Goal: Task Accomplishment & Management: Complete application form

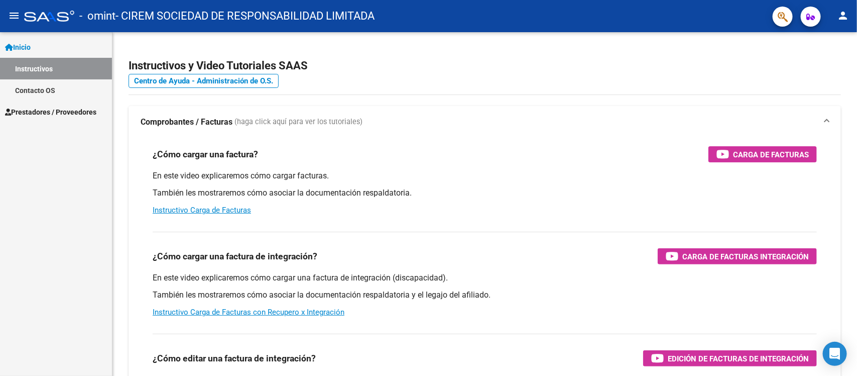
click at [84, 114] on span "Prestadores / Proveedores" at bounding box center [50, 111] width 91 height 11
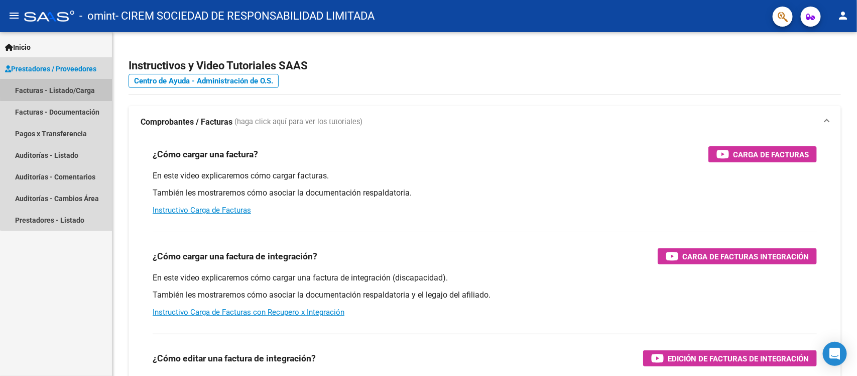
click at [73, 89] on link "Facturas - Listado/Carga" at bounding box center [56, 90] width 112 height 22
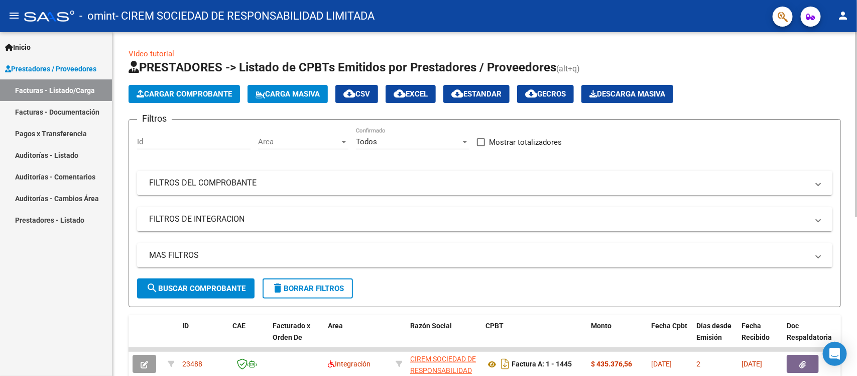
click at [209, 91] on span "Cargar Comprobante" at bounding box center [184, 93] width 95 height 9
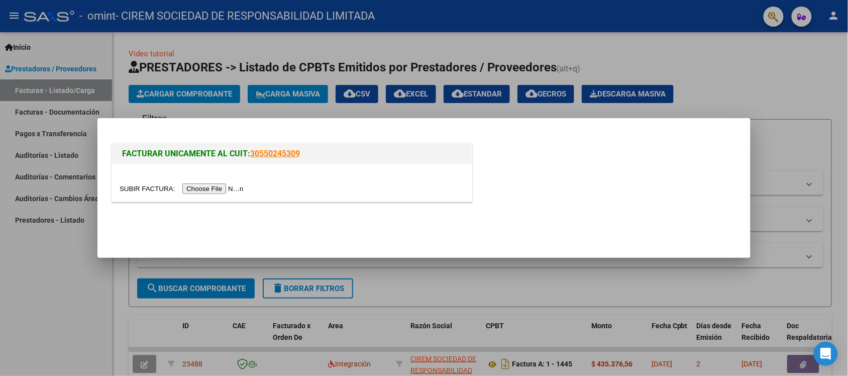
click at [230, 189] on input "file" at bounding box center [182, 188] width 127 height 11
click at [229, 190] on input "file" at bounding box center [182, 188] width 127 height 11
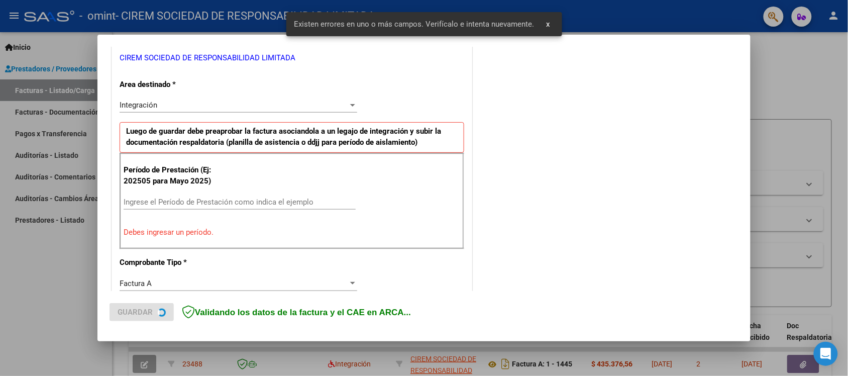
scroll to position [209, 0]
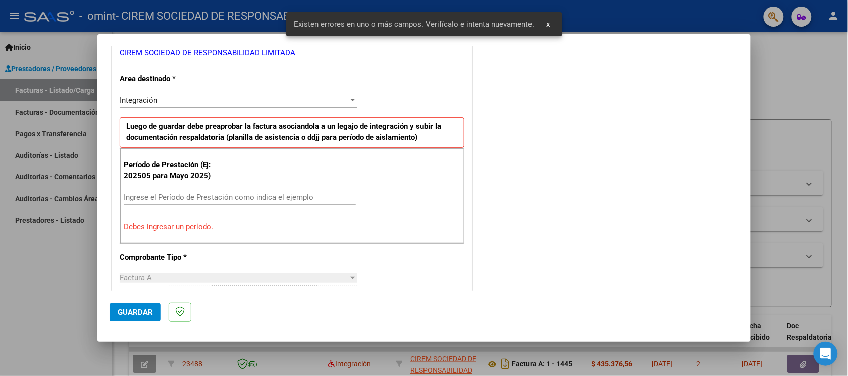
click at [175, 196] on input "Ingrese el Período de Prestación como indica el ejemplo" at bounding box center [240, 196] width 232 height 9
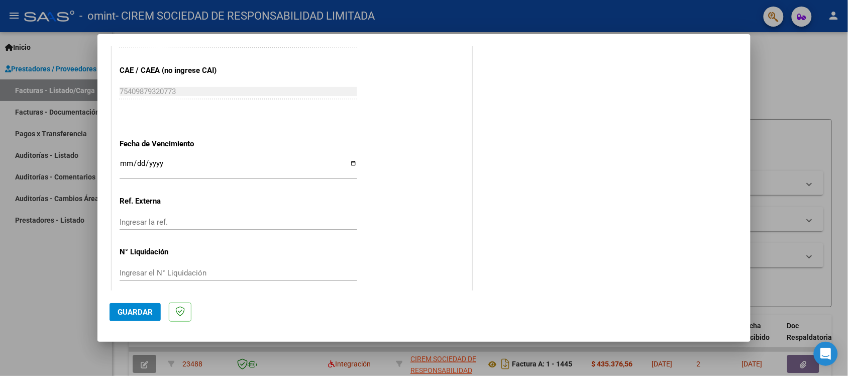
scroll to position [641, 0]
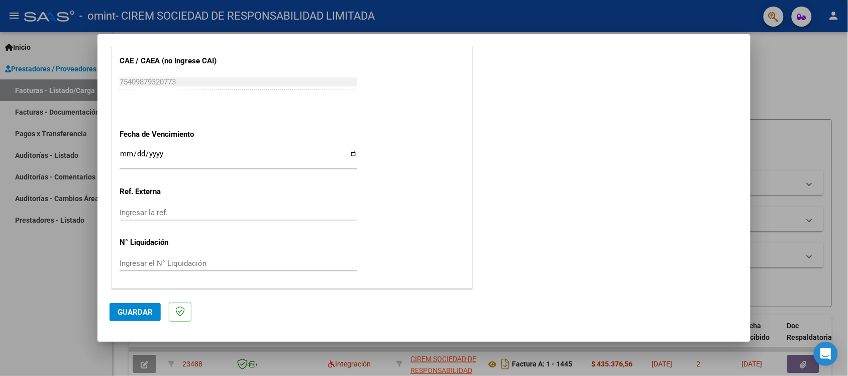
type input "202509"
click at [349, 152] on input "Ingresar la fecha" at bounding box center [237, 158] width 237 height 16
type input "[DATE]"
click at [149, 312] on span "Guardar" at bounding box center [134, 311] width 35 height 9
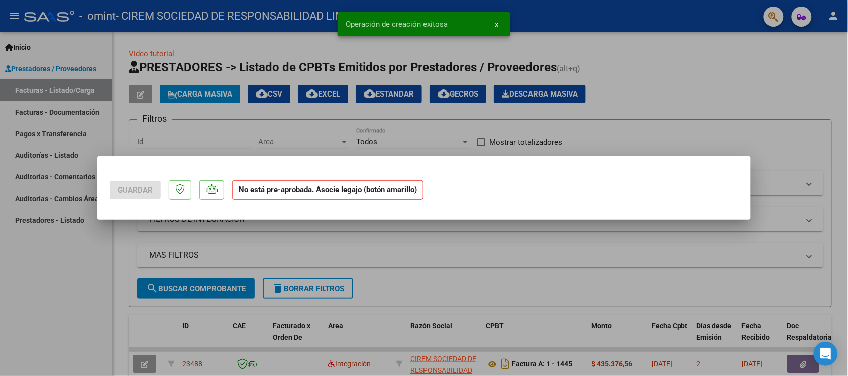
scroll to position [0, 0]
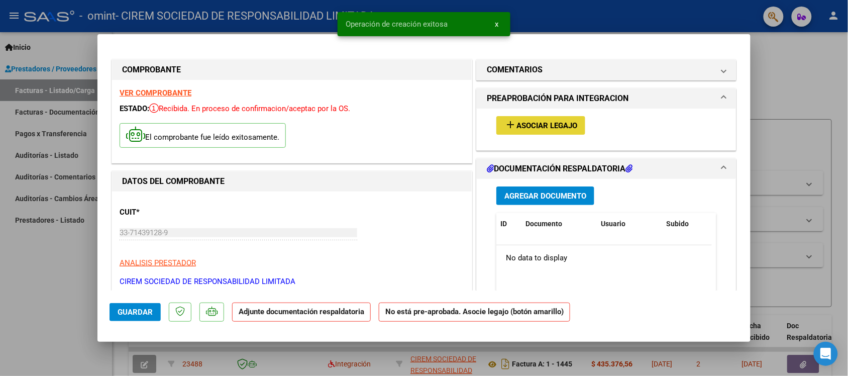
click at [535, 129] on span "Asociar Legajo" at bounding box center [546, 125] width 61 height 9
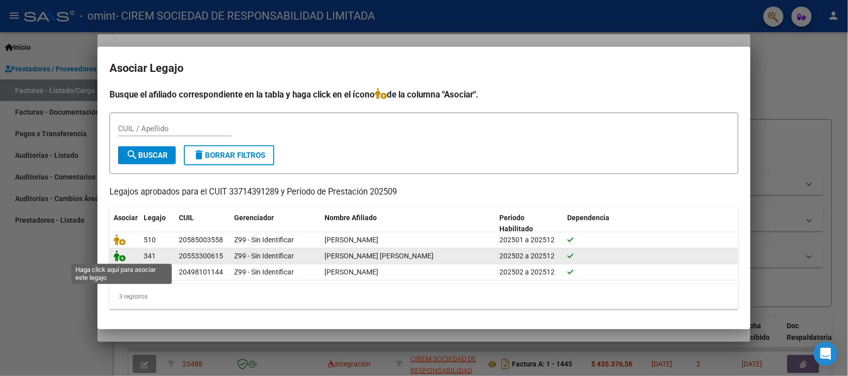
click at [117, 257] on icon at bounding box center [119, 255] width 12 height 11
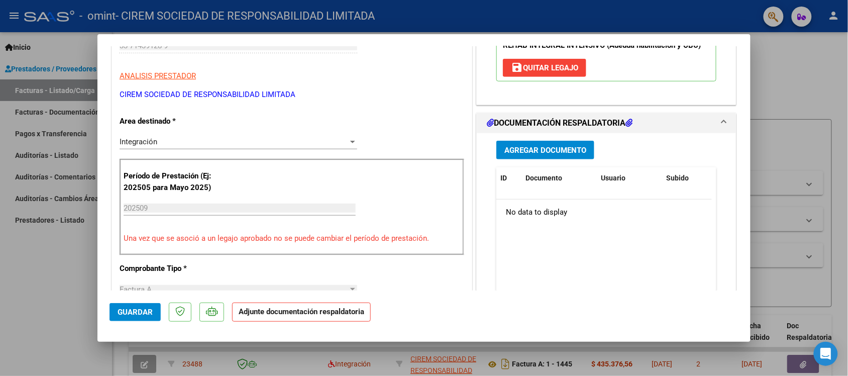
scroll to position [188, 0]
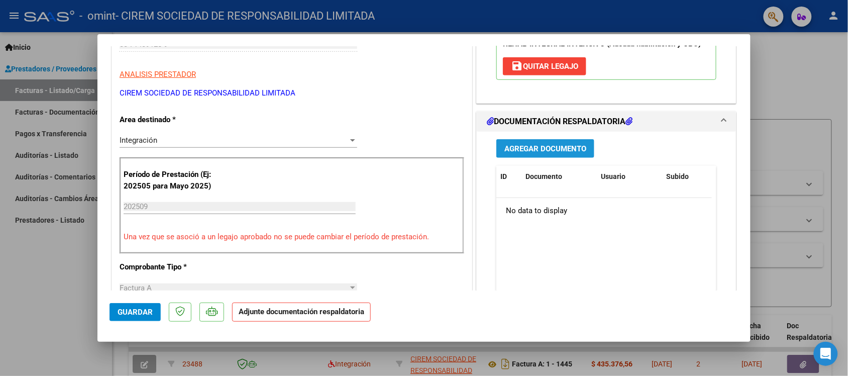
click at [540, 150] on span "Agregar Documento" at bounding box center [545, 148] width 82 height 9
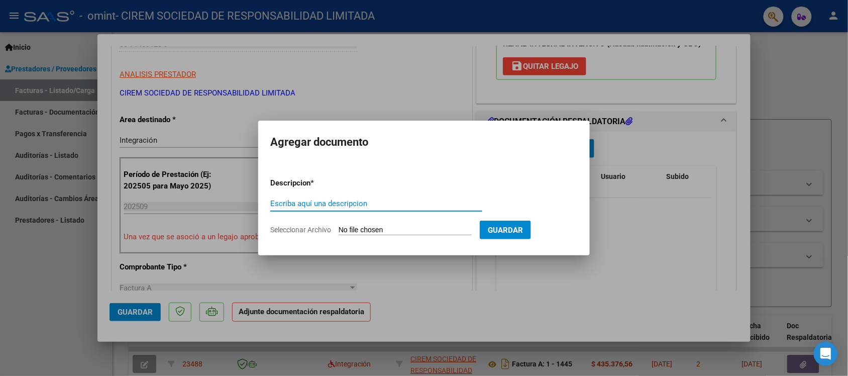
click at [333, 202] on input "Escriba aquí una descripcion" at bounding box center [376, 203] width 212 height 9
type input "LPrieto Asistencias CET 202509"
click at [311, 228] on span "Seleccionar Archivo" at bounding box center [300, 229] width 61 height 8
click at [338, 228] on input "Seleccionar Archivo" at bounding box center [404, 230] width 133 height 10
type input "C:\fakepath\[PERSON_NAME] - CET - Asistencia - 2025 - 09.pdf"
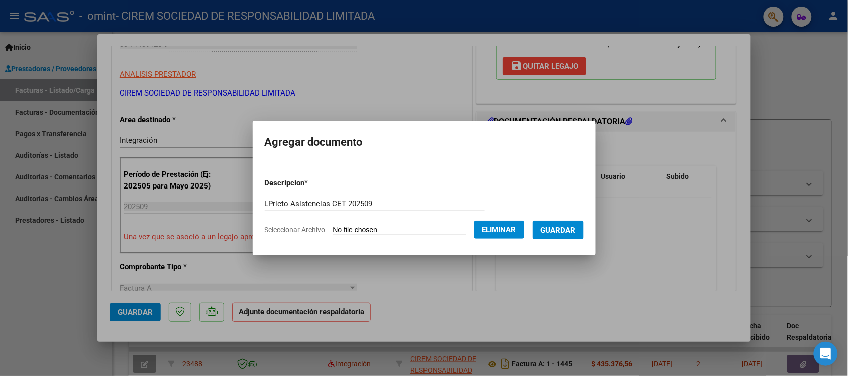
click at [565, 229] on span "Guardar" at bounding box center [557, 229] width 35 height 9
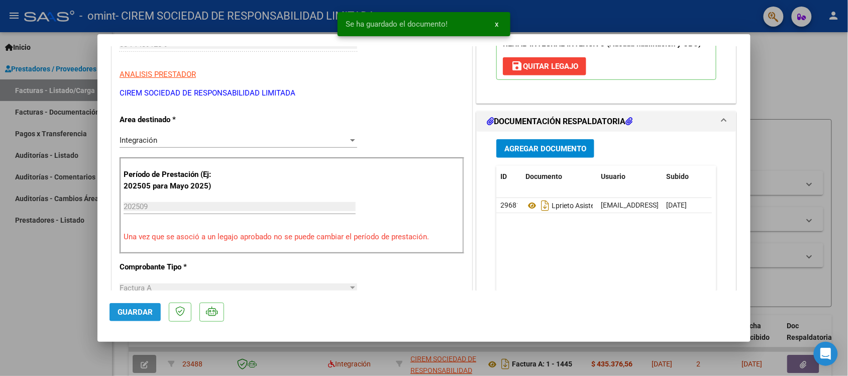
click at [142, 312] on span "Guardar" at bounding box center [134, 311] width 35 height 9
click at [819, 79] on div at bounding box center [424, 188] width 848 height 376
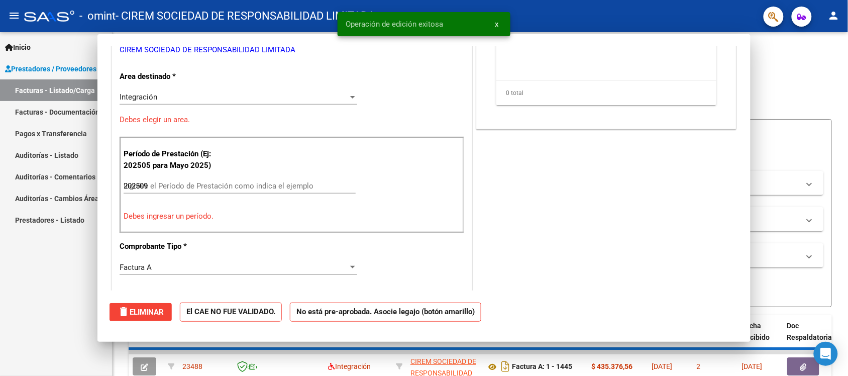
type input "$ 0,00"
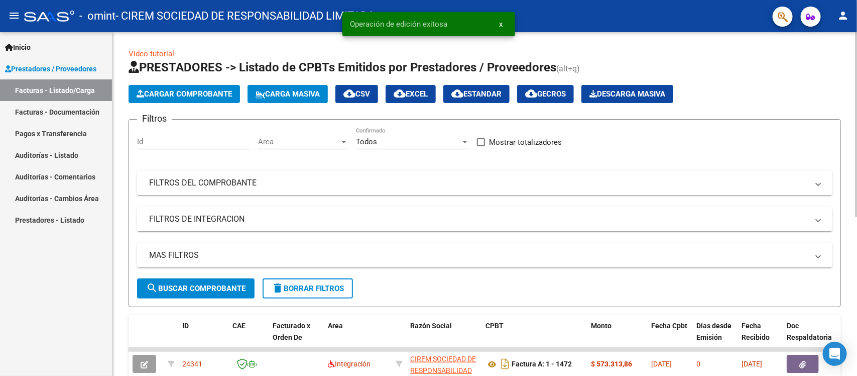
click at [209, 91] on span "Cargar Comprobante" at bounding box center [184, 93] width 95 height 9
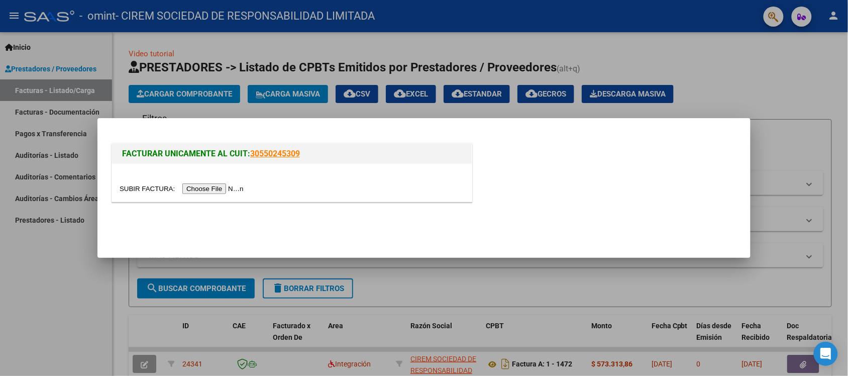
click at [225, 189] on input "file" at bounding box center [182, 188] width 127 height 11
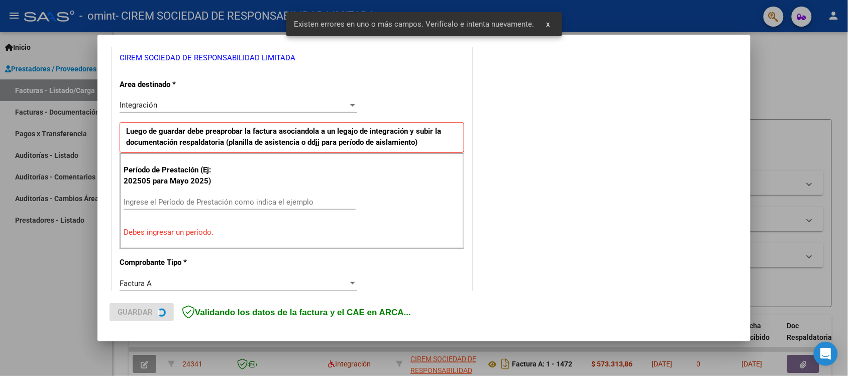
scroll to position [209, 0]
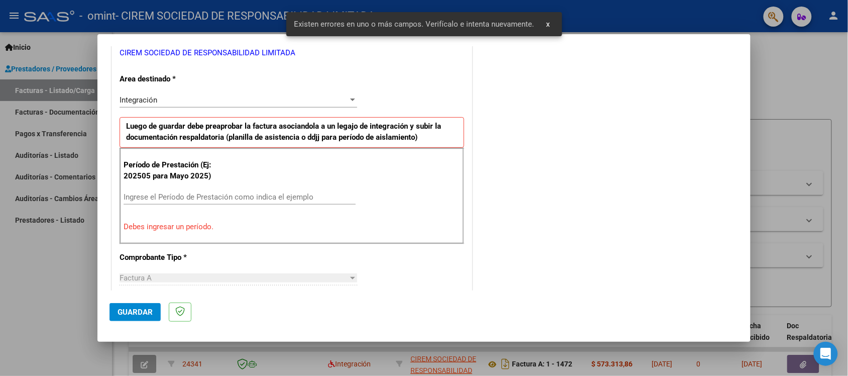
click at [184, 197] on input "Ingrese el Período de Prestación como indica el ejemplo" at bounding box center [240, 196] width 232 height 9
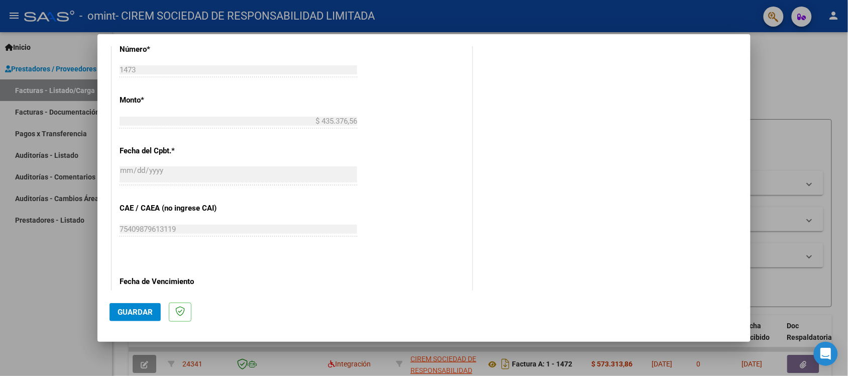
scroll to position [523, 0]
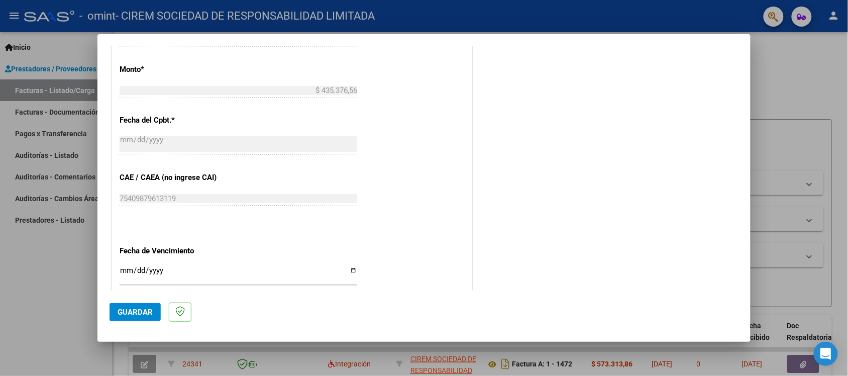
type input "202509"
click at [350, 272] on input "Ingresar la fecha" at bounding box center [237, 274] width 237 height 16
type input "[DATE]"
click at [140, 310] on span "Guardar" at bounding box center [134, 311] width 35 height 9
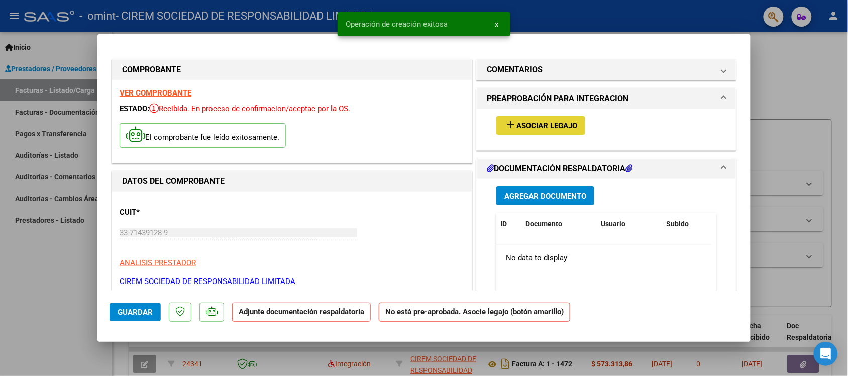
click at [535, 124] on span "Asociar Legajo" at bounding box center [546, 125] width 61 height 9
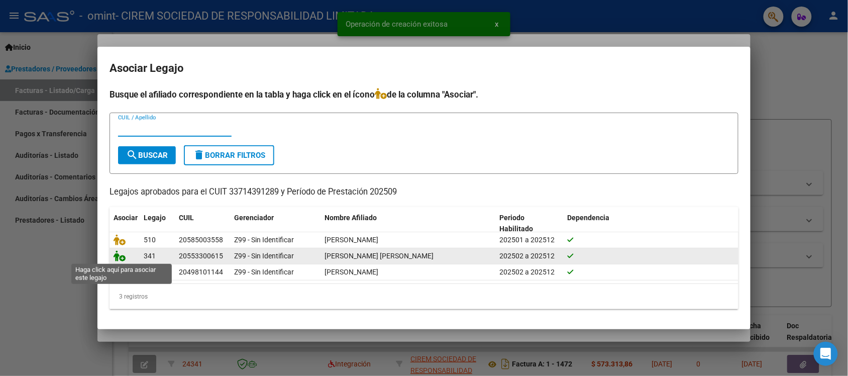
click at [120, 259] on icon at bounding box center [119, 255] width 12 height 11
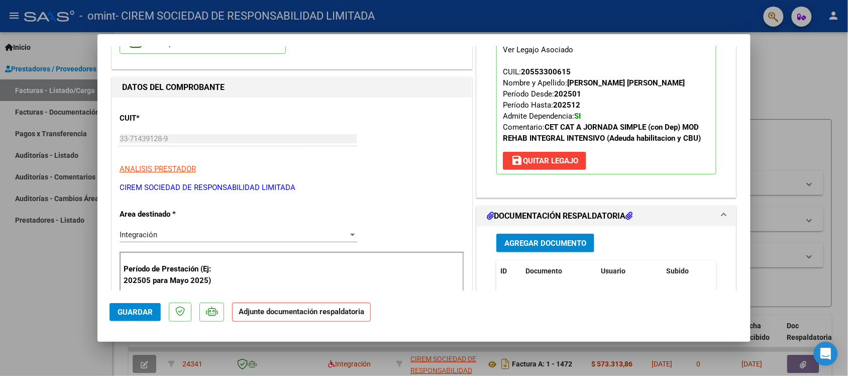
scroll to position [126, 0]
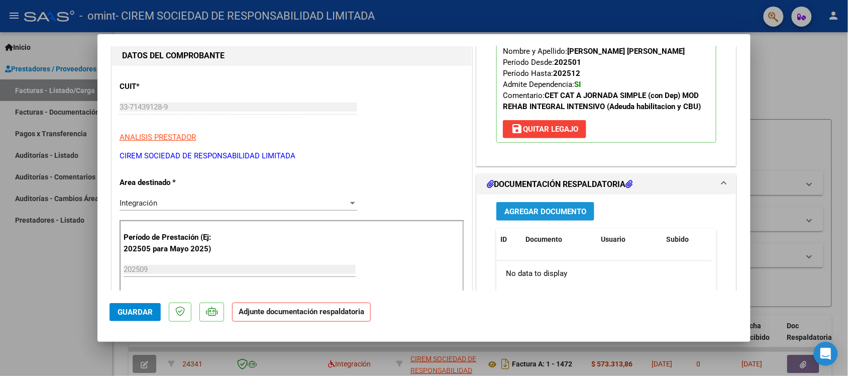
click at [548, 214] on span "Agregar Documento" at bounding box center [545, 211] width 82 height 9
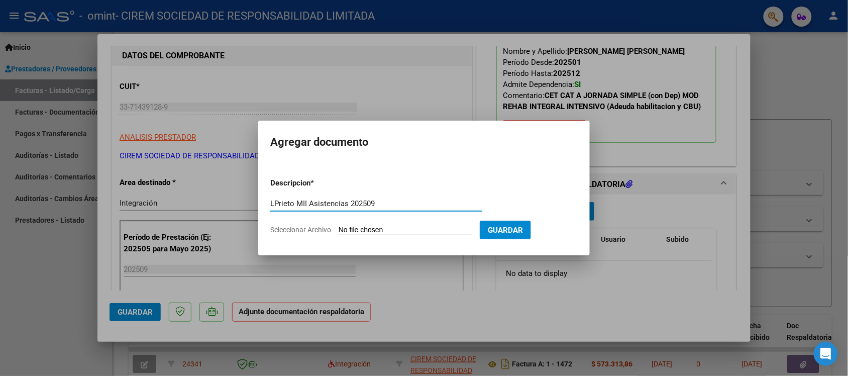
type input "LPrieto MII Asistencias 202509"
click at [325, 227] on span "Seleccionar Archivo" at bounding box center [300, 229] width 61 height 8
click at [338, 227] on input "Seleccionar Archivo" at bounding box center [404, 230] width 133 height 10
type input "C:\fakepath\[PERSON_NAME] - MII - Asistencia - 2025 - 09.pdf"
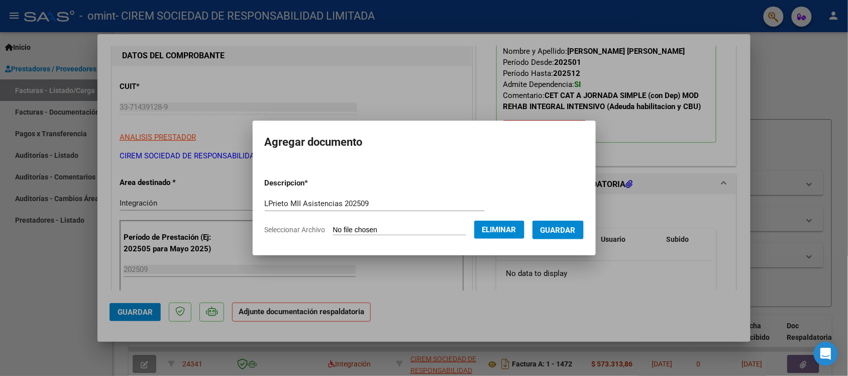
click at [568, 231] on span "Guardar" at bounding box center [557, 229] width 35 height 9
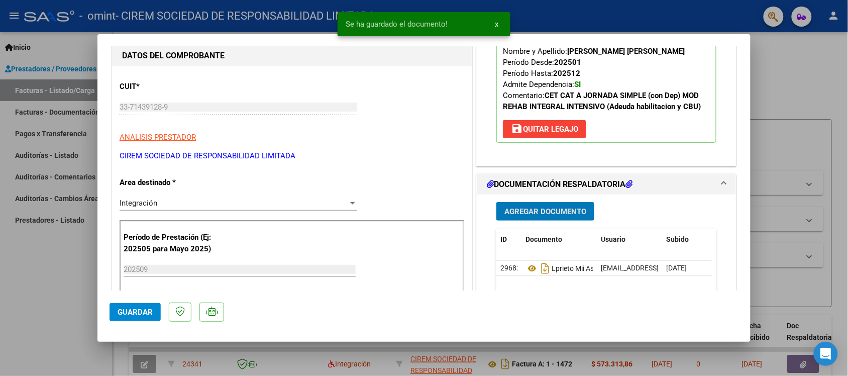
click at [151, 313] on span "Guardar" at bounding box center [134, 311] width 35 height 9
click at [799, 91] on div at bounding box center [424, 188] width 848 height 376
type input "$ 0,00"
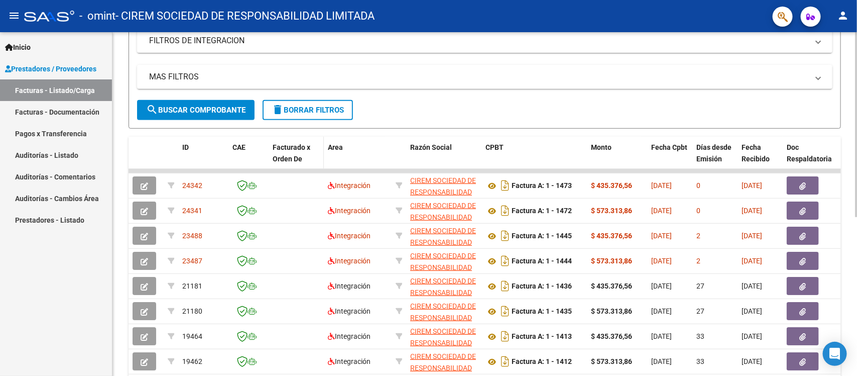
scroll to position [188, 0]
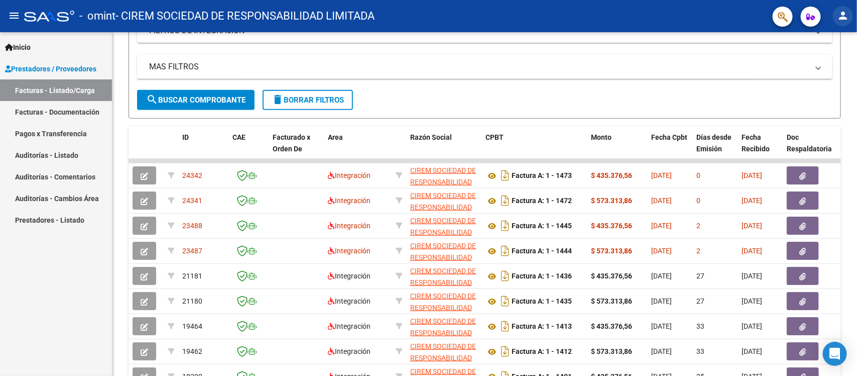
click at [844, 16] on mat-icon "person" at bounding box center [843, 16] width 12 height 12
click at [827, 65] on button "exit_to_app Salir" at bounding box center [822, 66] width 61 height 24
